Goal: Transaction & Acquisition: Purchase product/service

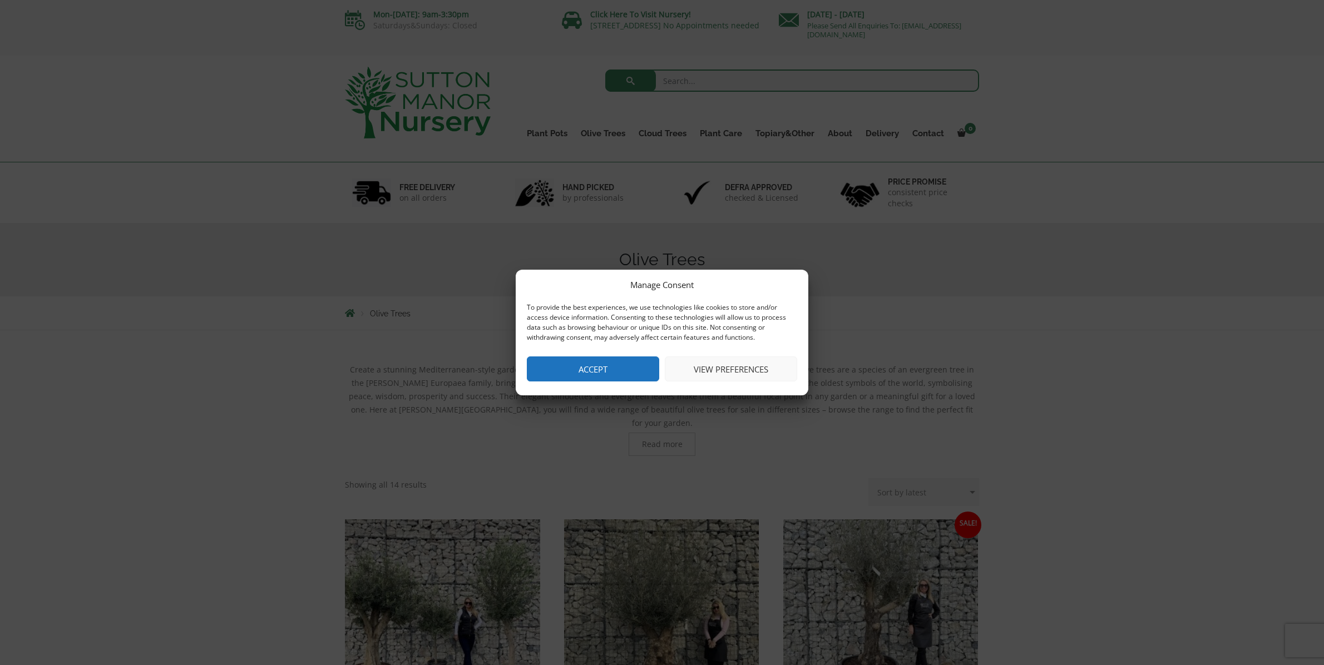
click at [559, 370] on button "Accept" at bounding box center [593, 369] width 132 height 25
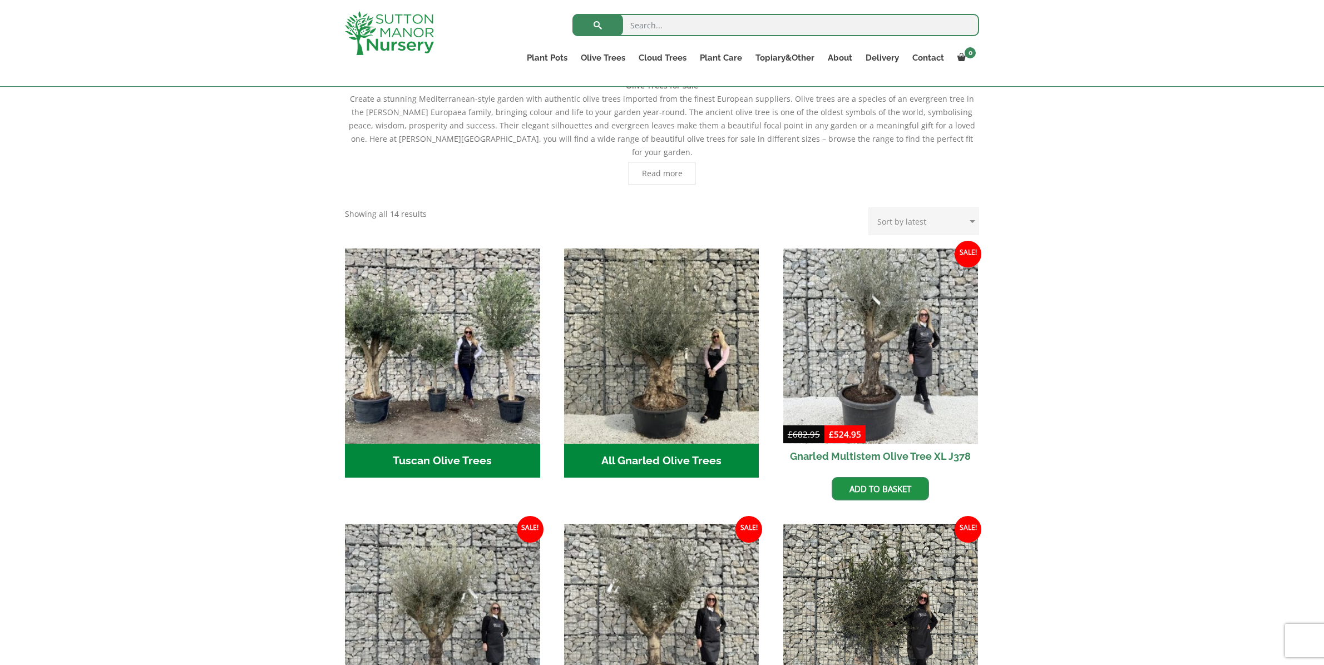
scroll to position [251, 0]
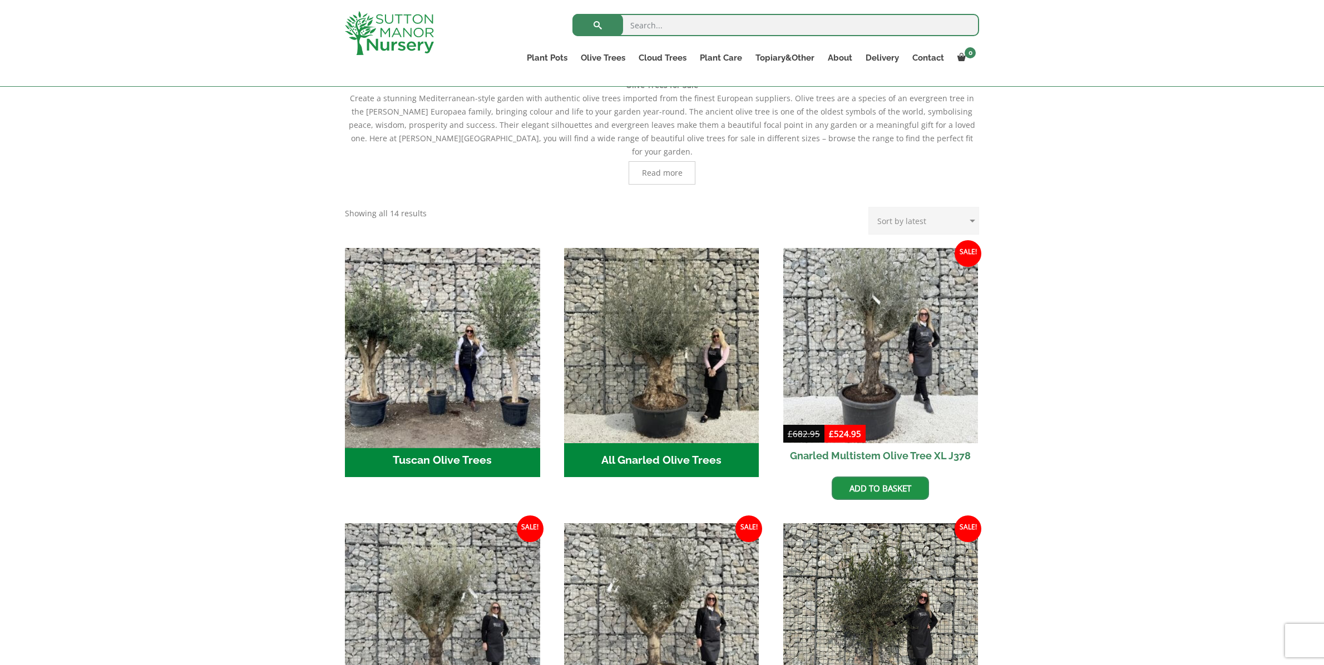
click at [426, 366] on img "Visit product category Tuscan Olive Trees" at bounding box center [442, 345] width 205 height 205
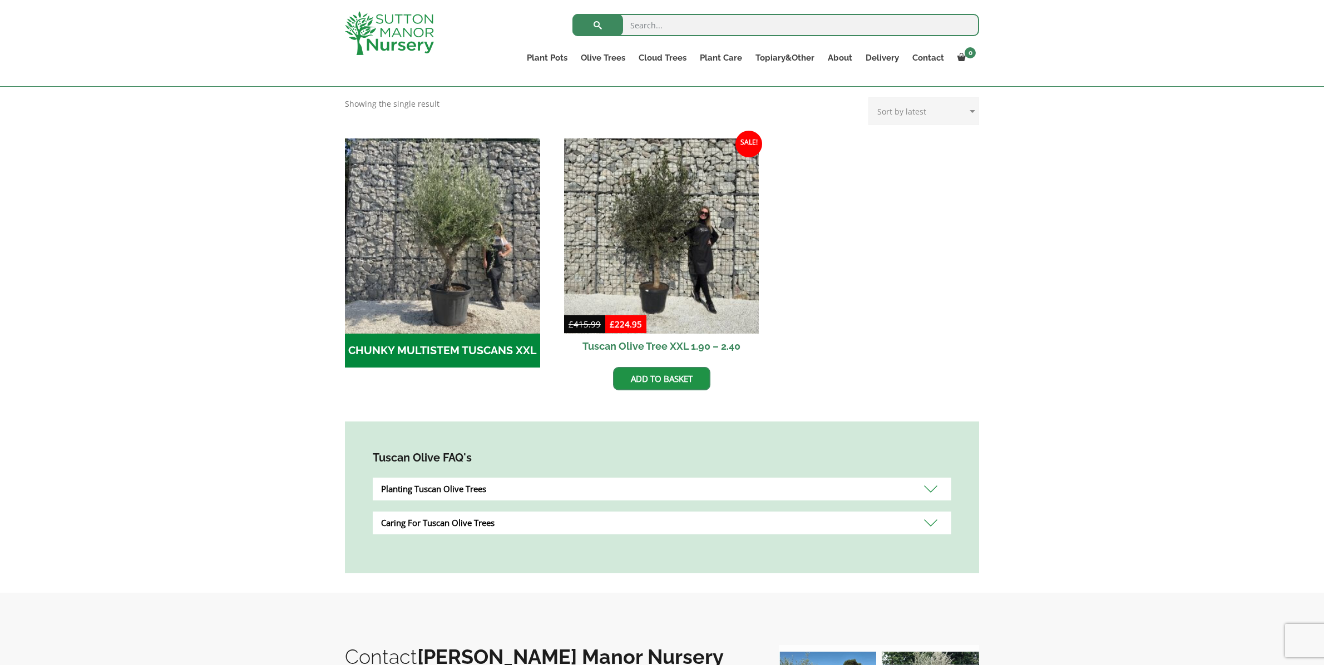
scroll to position [289, 0]
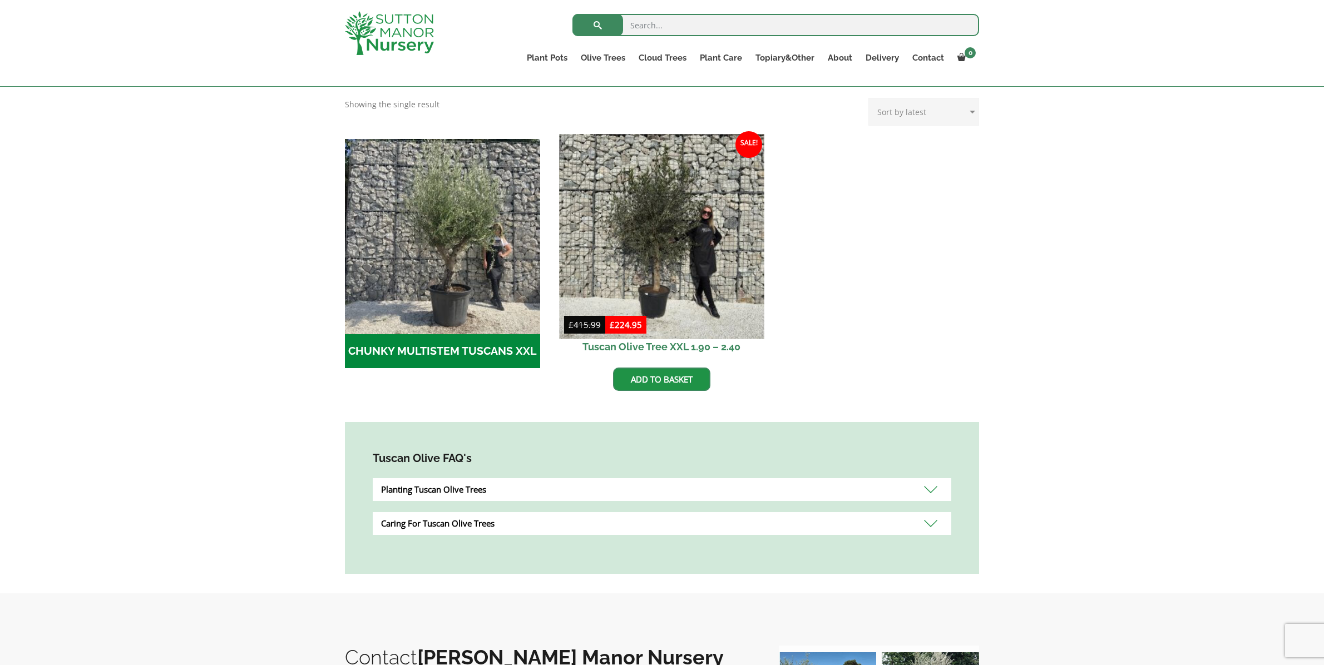
click at [715, 258] on img at bounding box center [661, 236] width 205 height 205
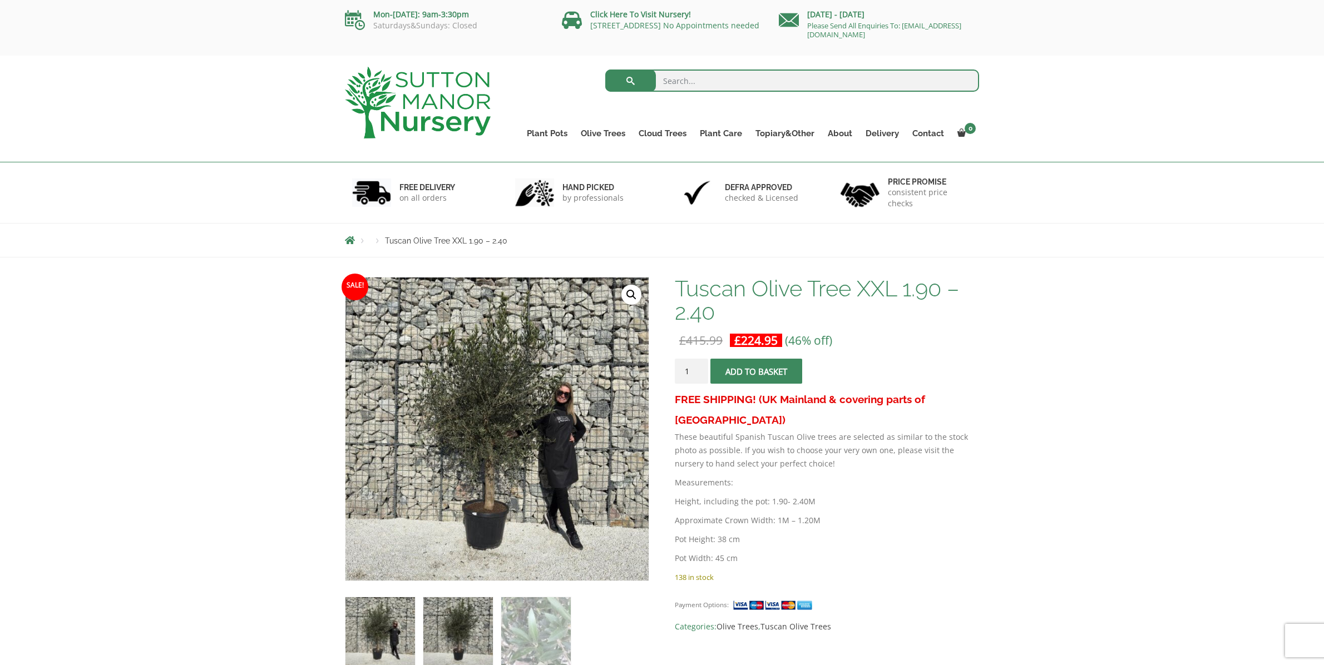
click at [474, 618] on img at bounding box center [458, 633] width 70 height 70
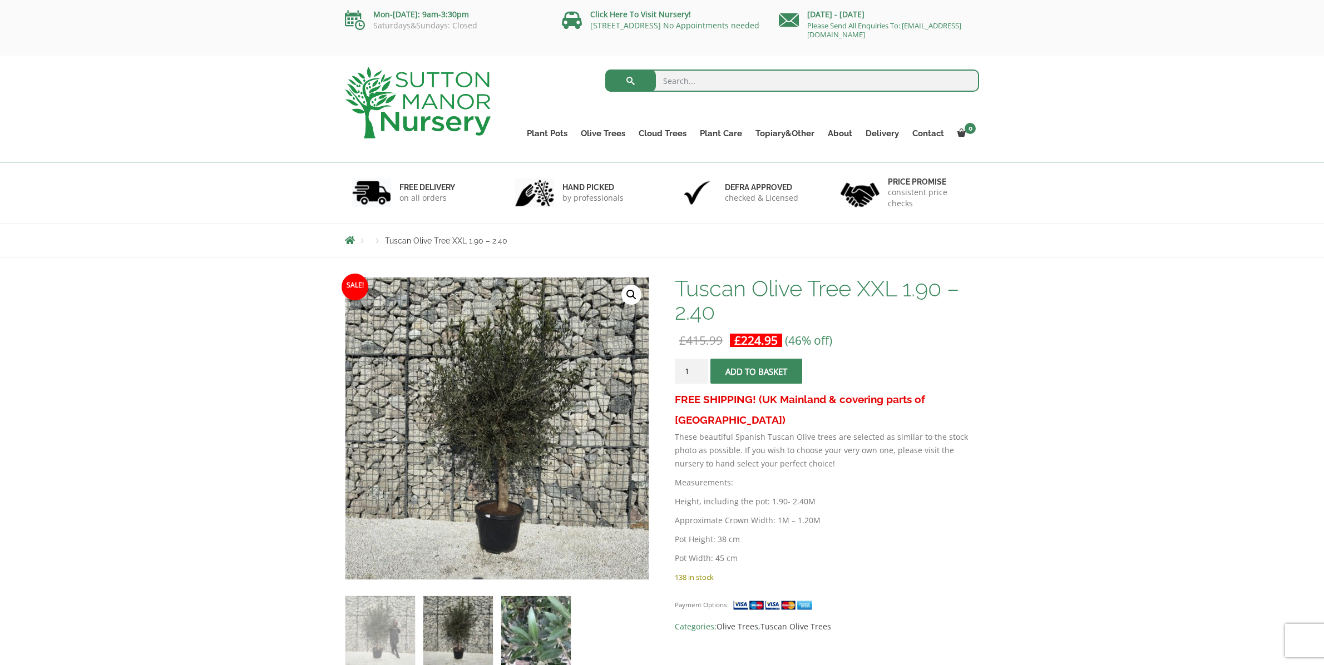
click at [522, 619] on img at bounding box center [536, 631] width 70 height 70
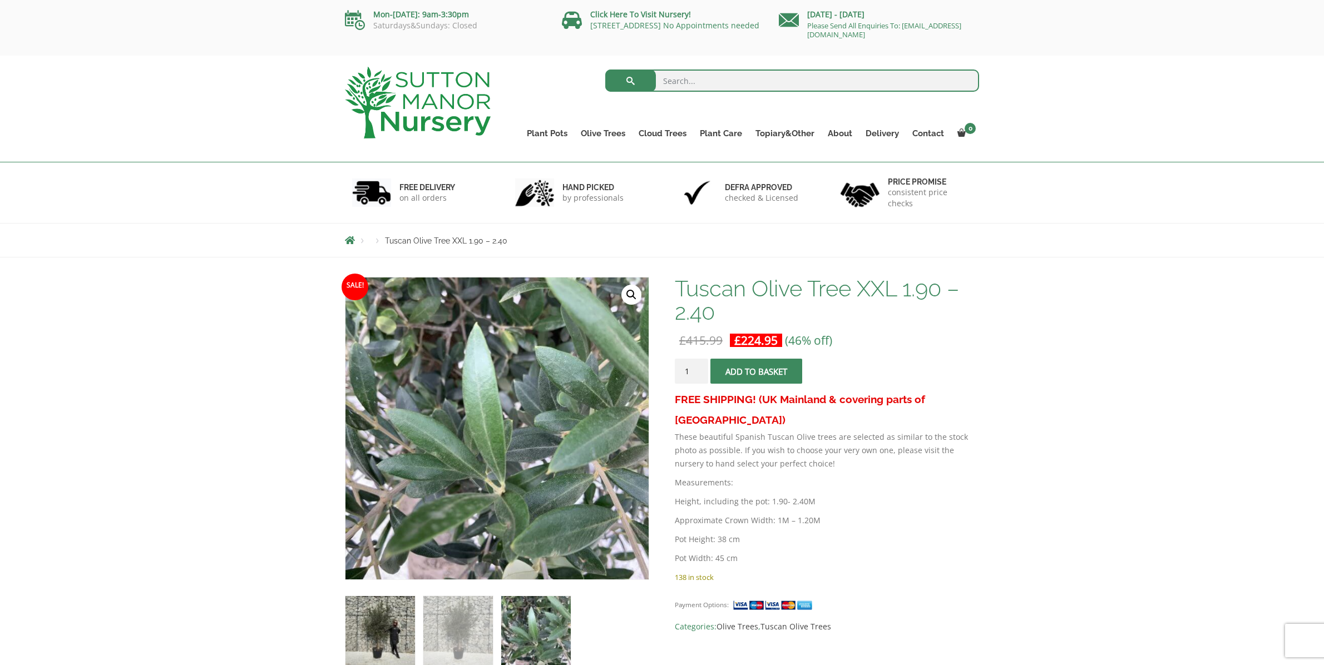
click at [382, 619] on img at bounding box center [381, 631] width 70 height 70
